Goal: Transaction & Acquisition: Purchase product/service

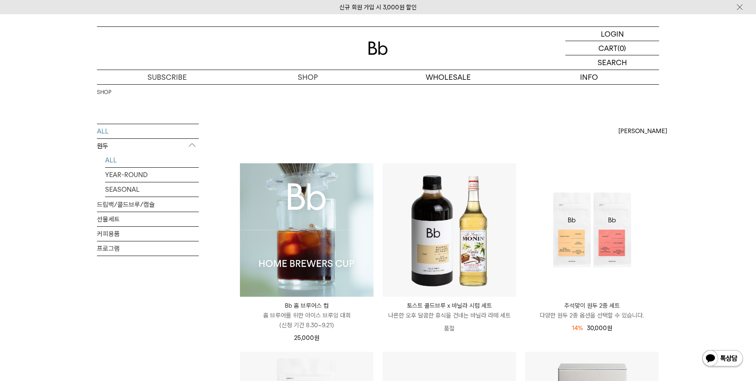
click at [111, 161] on link "ALL" at bounding box center [152, 160] width 94 height 14
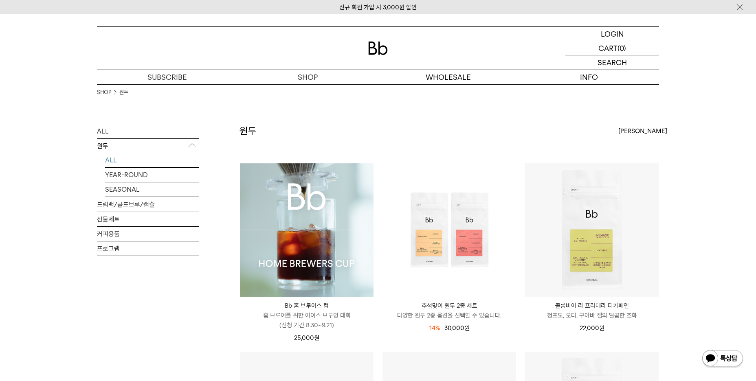
scroll to position [81, 0]
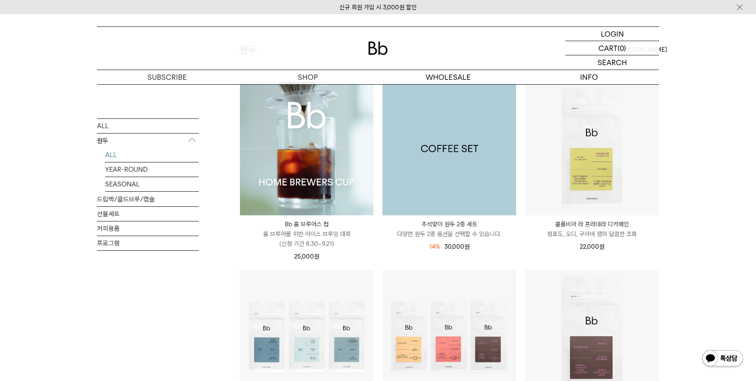
click at [445, 158] on img at bounding box center [450, 149] width 134 height 134
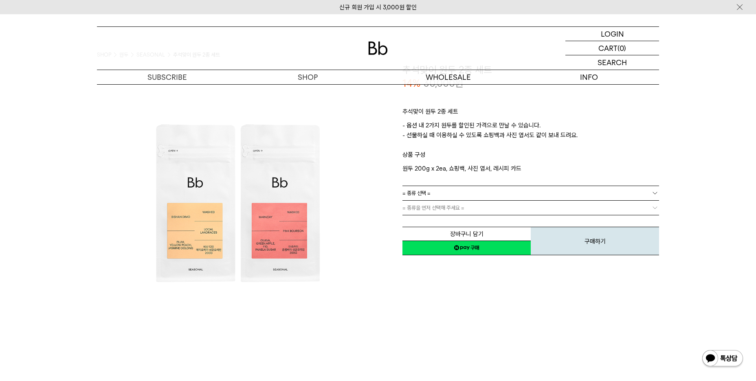
scroll to position [81, 0]
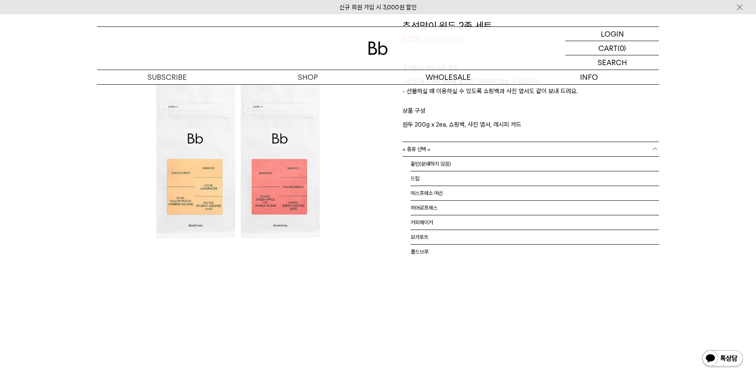
click at [425, 153] on span "= 종류 선택 =" at bounding box center [417, 149] width 28 height 14
click at [420, 162] on li "홀빈(분쇄하지 않음)" at bounding box center [535, 164] width 249 height 15
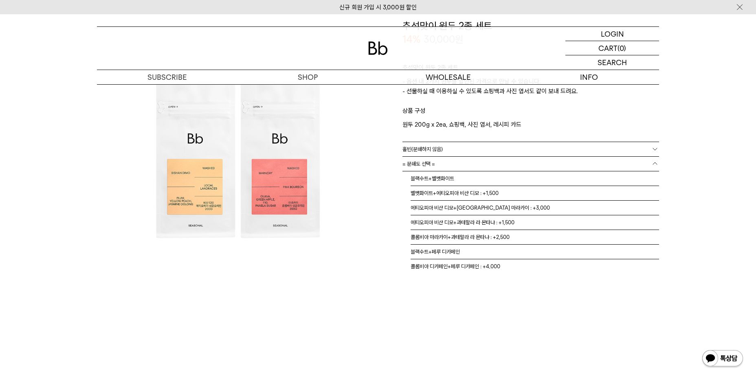
click at [421, 168] on span "= 분쇄도 선택 =" at bounding box center [419, 164] width 33 height 14
click at [452, 168] on link "= 분쇄도 선택 =" at bounding box center [531, 164] width 257 height 14
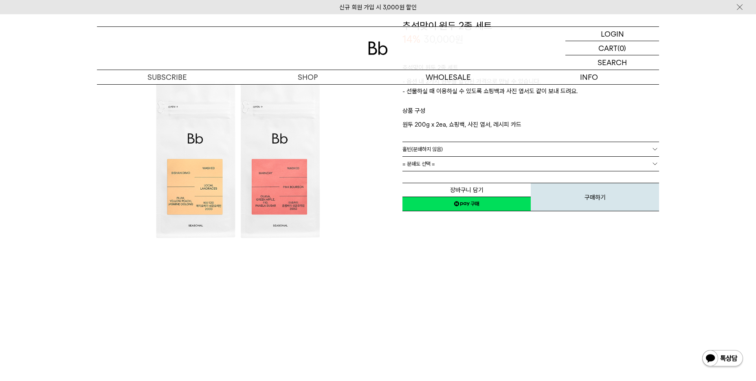
scroll to position [41, 0]
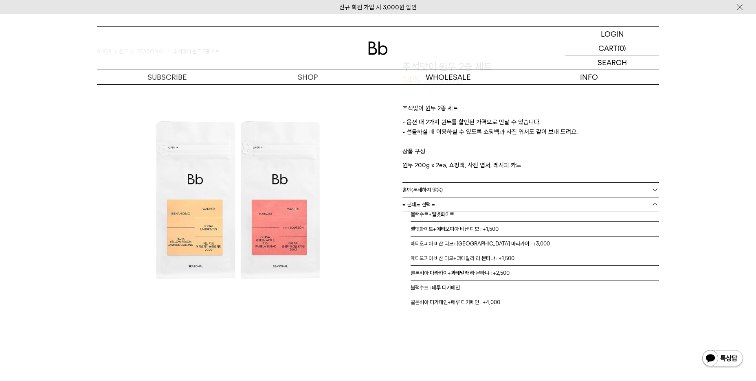
click at [491, 206] on link "= 분쇄도 선택 =" at bounding box center [531, 205] width 257 height 14
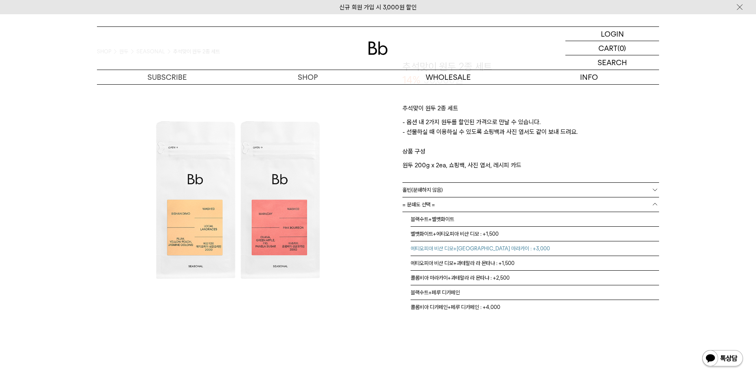
scroll to position [5, 0]
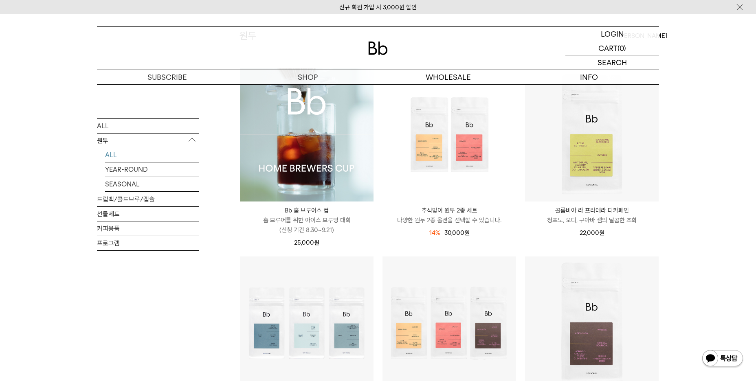
scroll to position [81, 0]
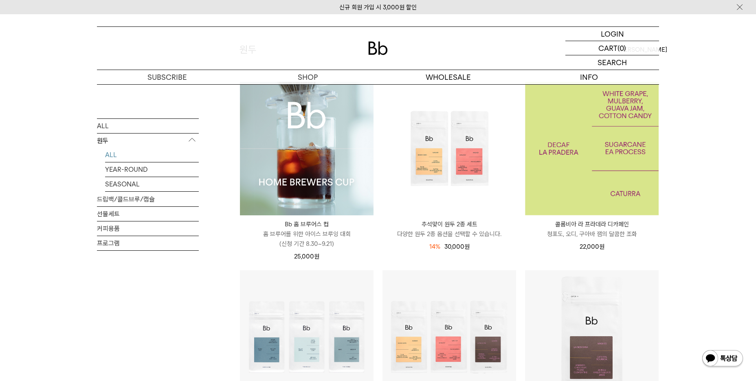
click at [616, 168] on img at bounding box center [592, 149] width 134 height 134
